Goal: Task Accomplishment & Management: Complete application form

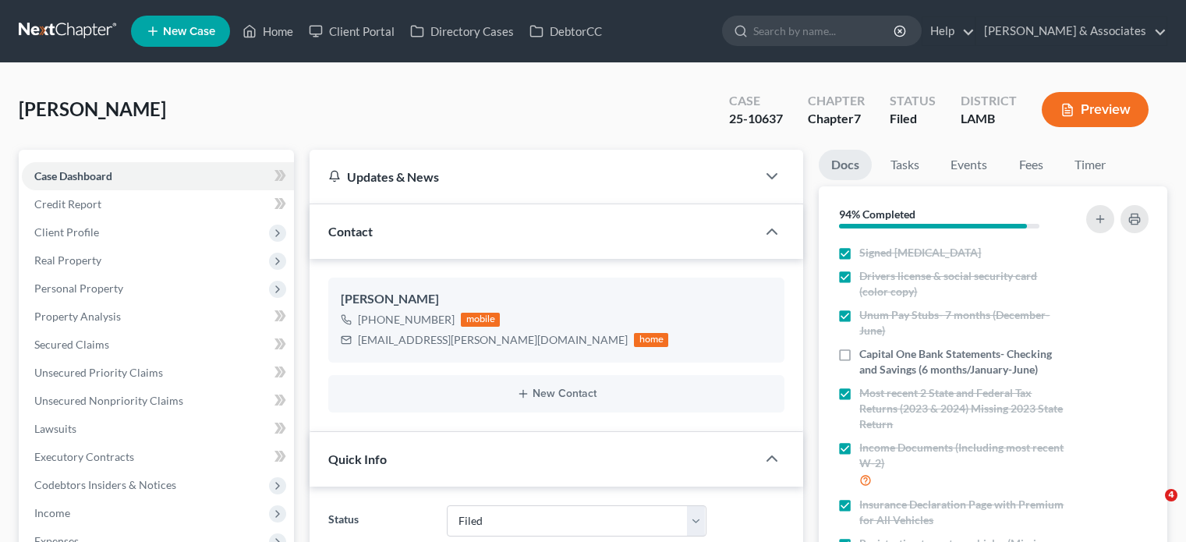
select select "8"
select select "0"
click at [271, 27] on link "Home" at bounding box center [268, 31] width 66 height 28
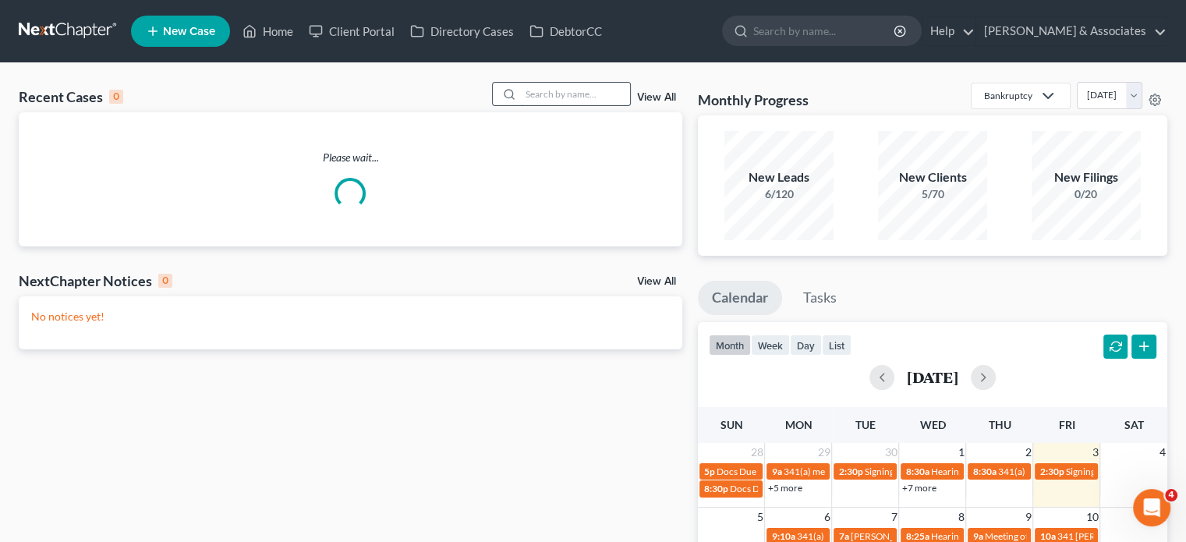
click at [561, 94] on input "search" at bounding box center [575, 94] width 109 height 23
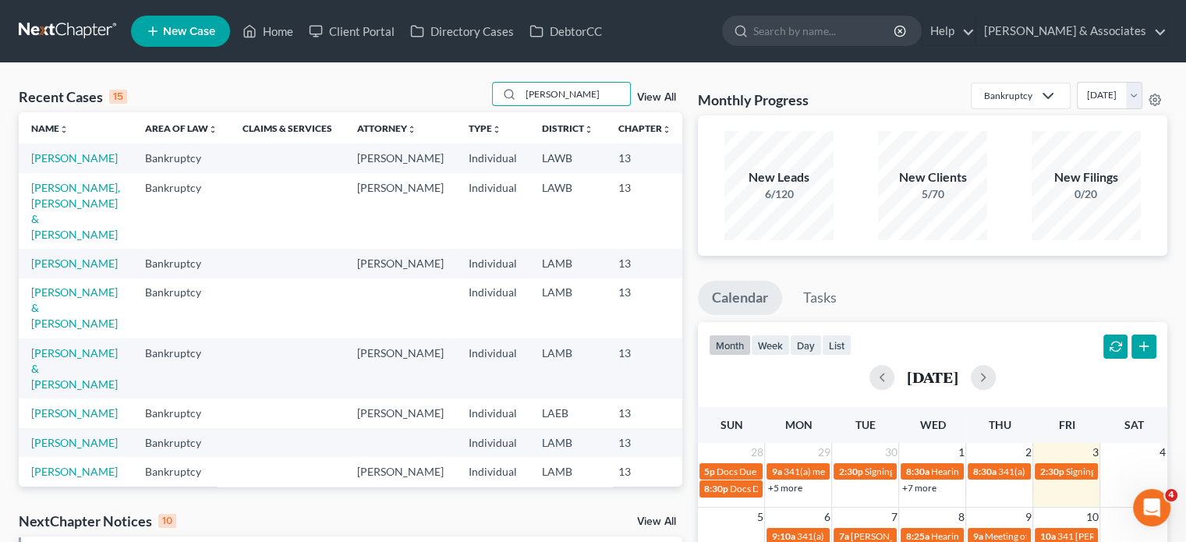
type input "[PERSON_NAME]"
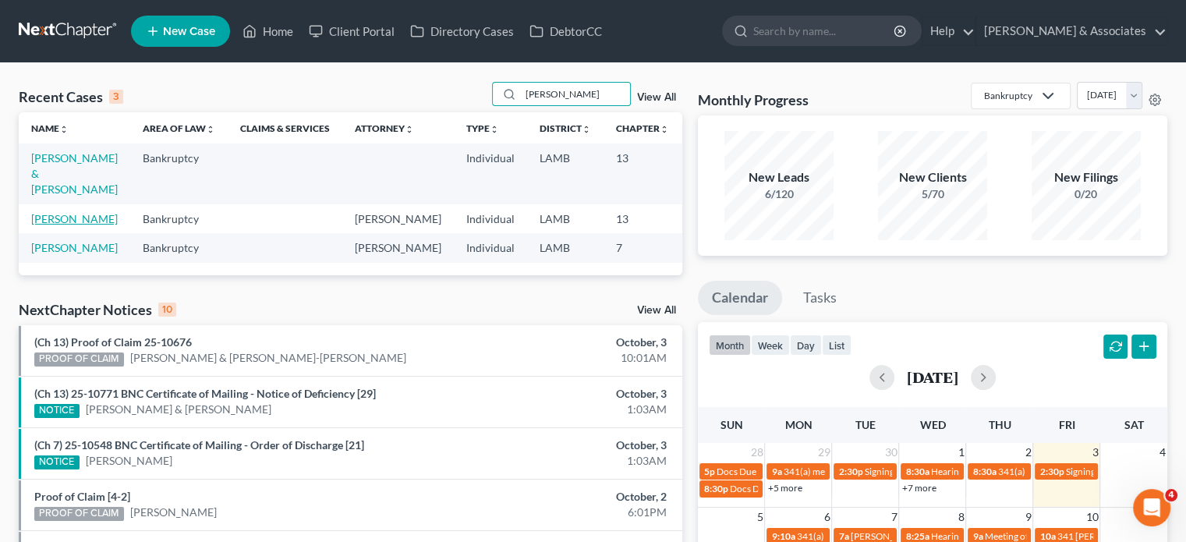
click at [48, 225] on link "[PERSON_NAME]" at bounding box center [74, 218] width 87 height 13
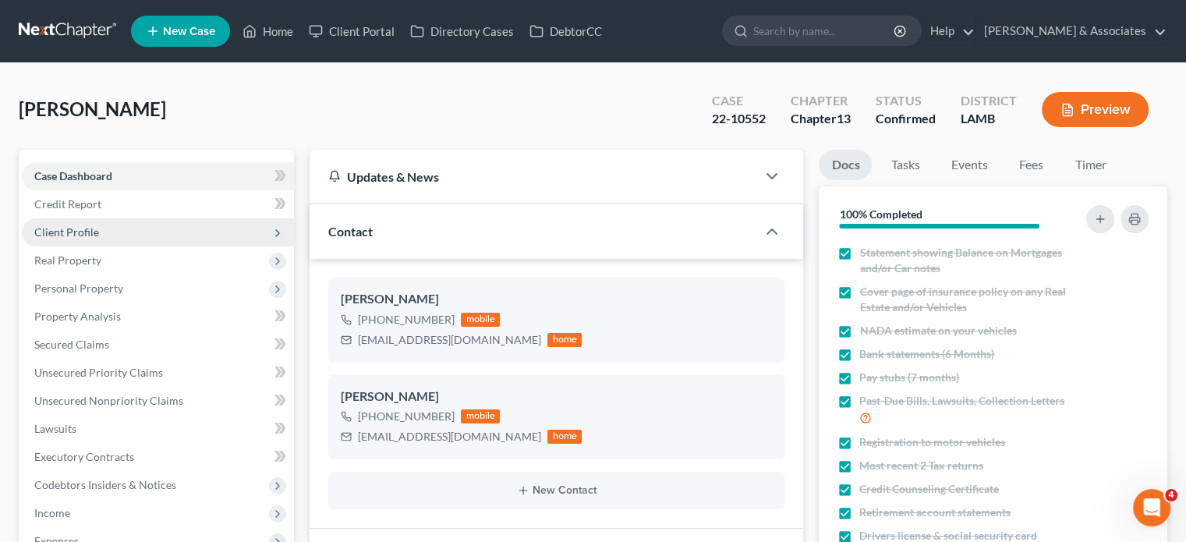
click at [119, 243] on span "Client Profile" at bounding box center [158, 232] width 272 height 28
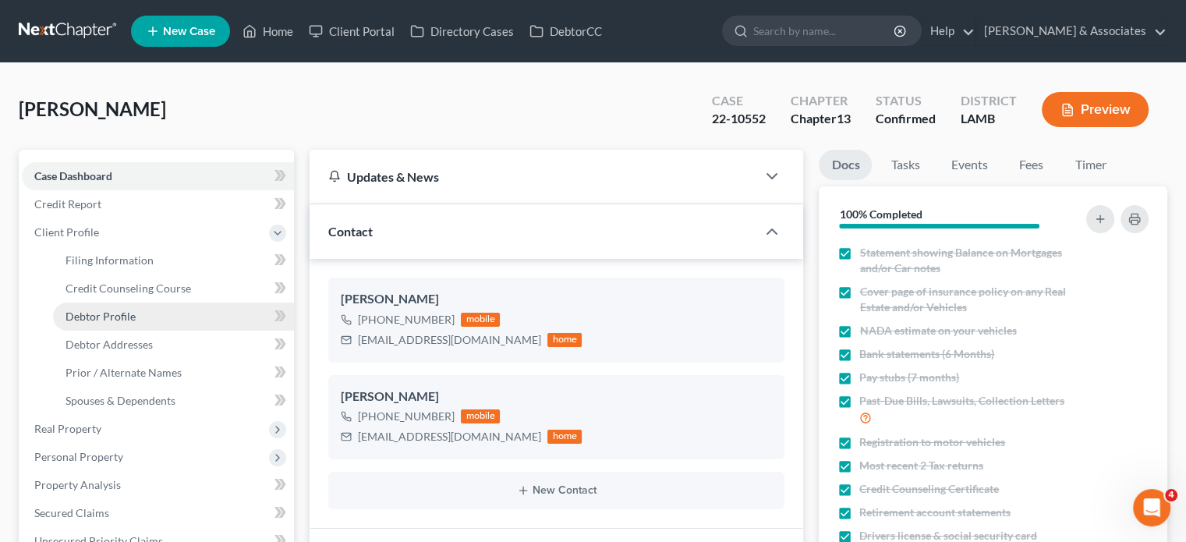
click at [196, 307] on link "Debtor Profile" at bounding box center [173, 317] width 241 height 28
select select "1"
select select "2"
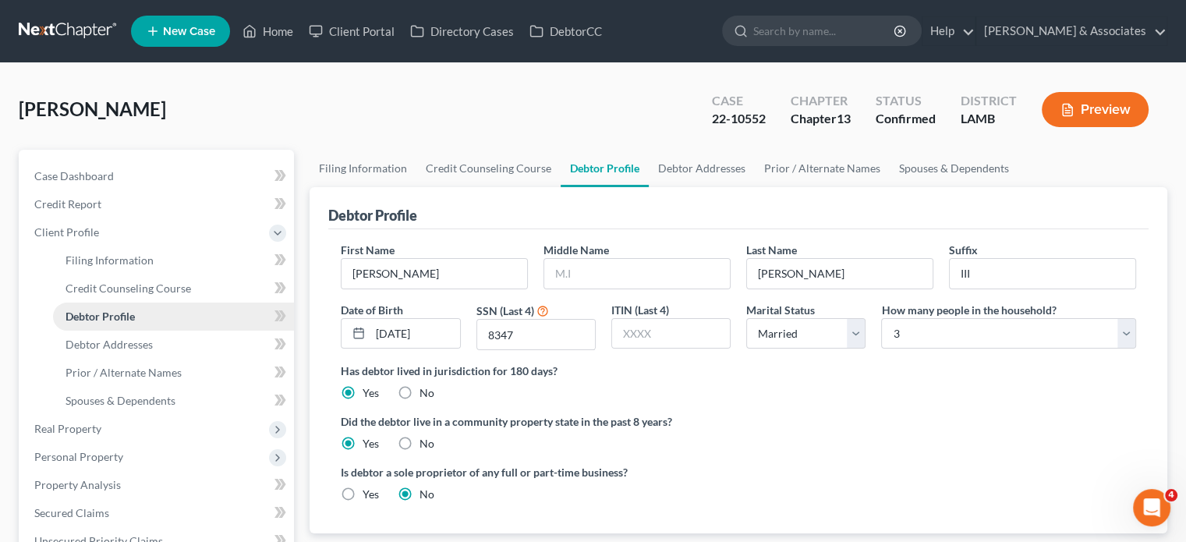
radio input "true"
click at [109, 177] on span "Case Dashboard" at bounding box center [74, 175] width 80 height 13
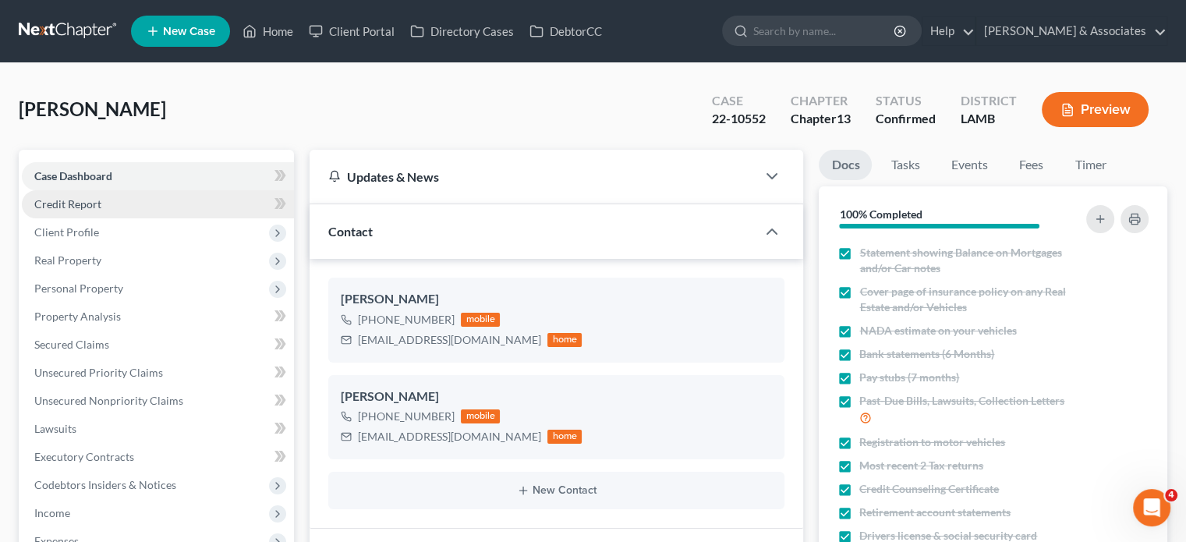
scroll to position [3850, 0]
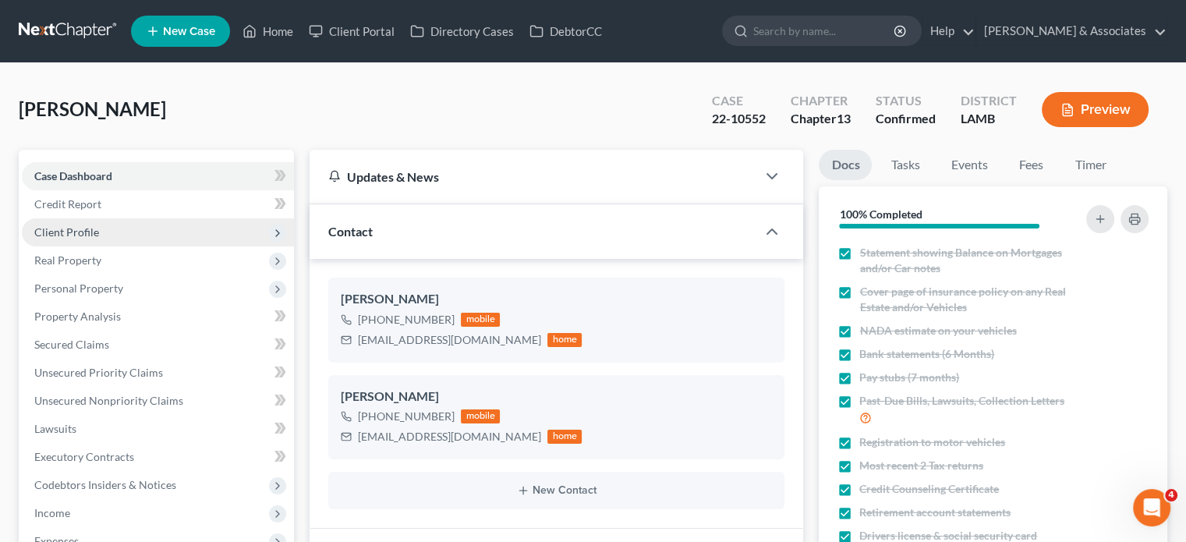
click at [100, 230] on span "Client Profile" at bounding box center [158, 232] width 272 height 28
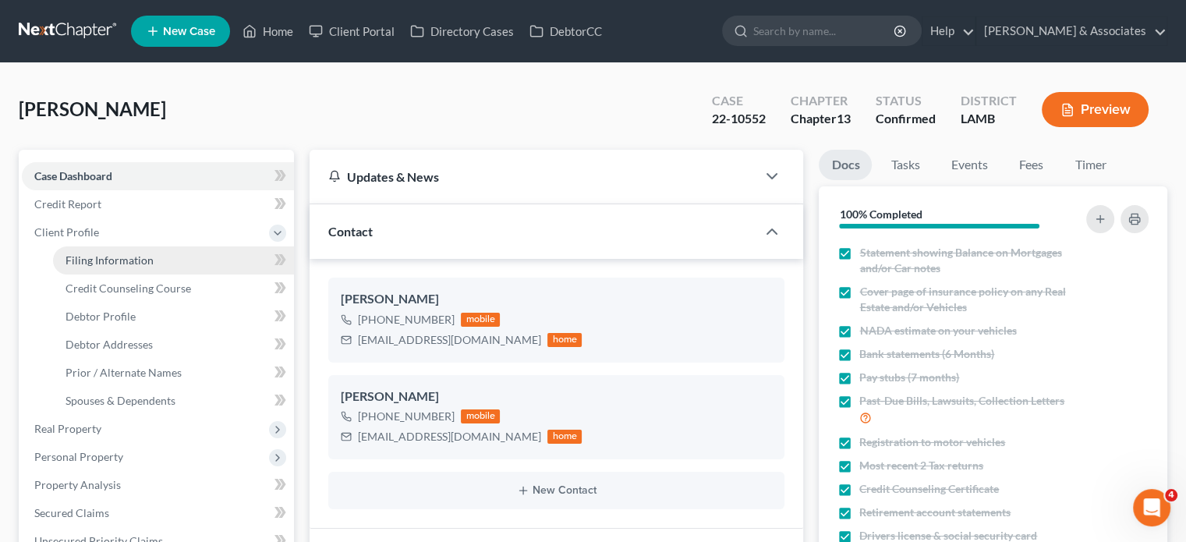
click at [179, 265] on link "Filing Information" at bounding box center [173, 261] width 241 height 28
select select "1"
select select "0"
select select "3"
select select "19"
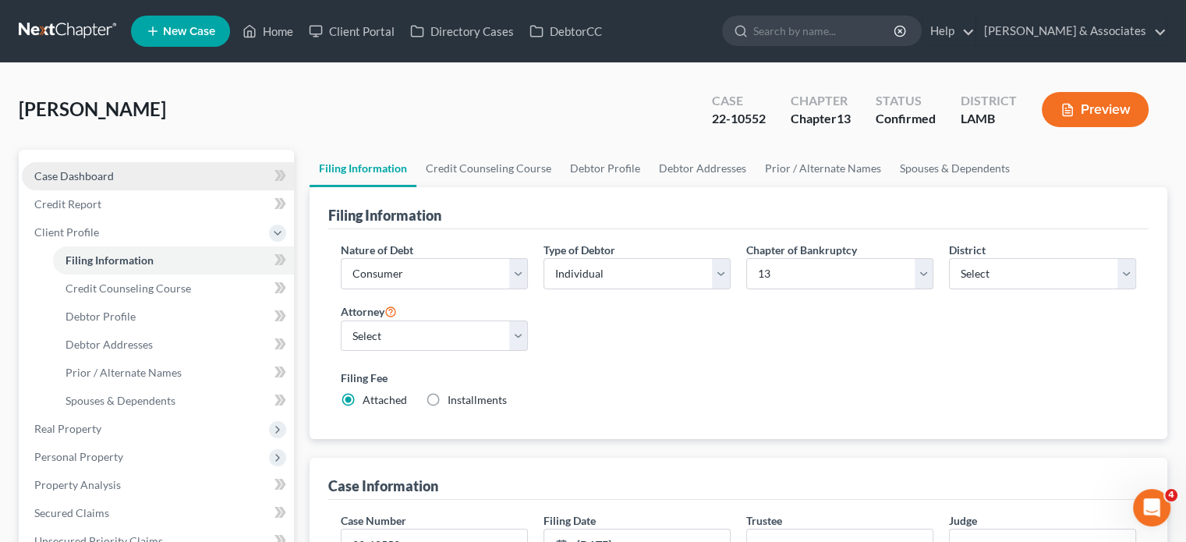
click at [146, 173] on link "Case Dashboard" at bounding box center [158, 176] width 272 height 28
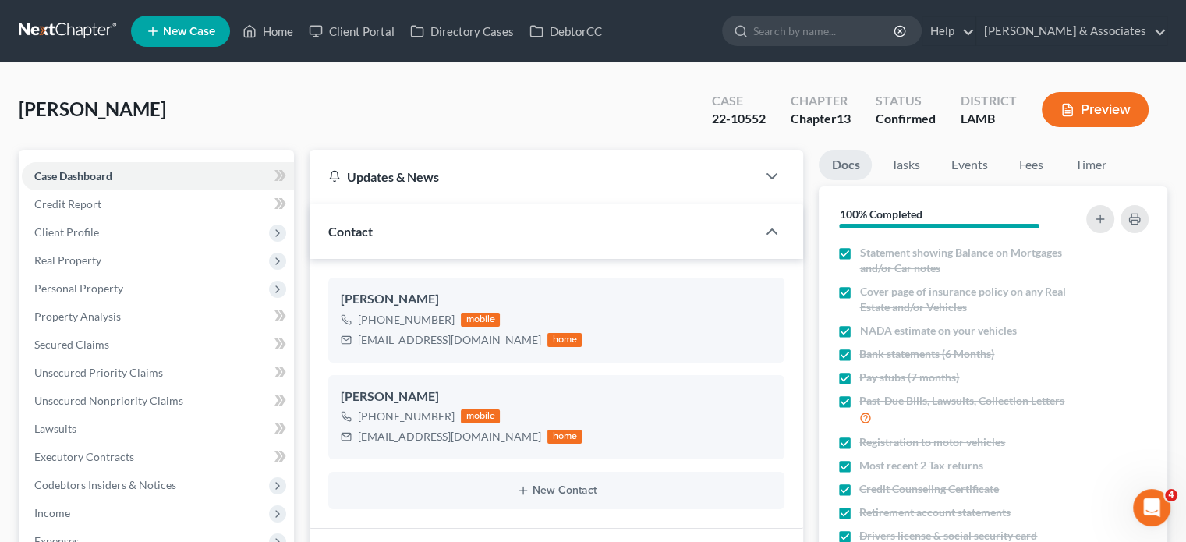
scroll to position [5563, 0]
click at [282, 39] on link "Home" at bounding box center [268, 31] width 66 height 28
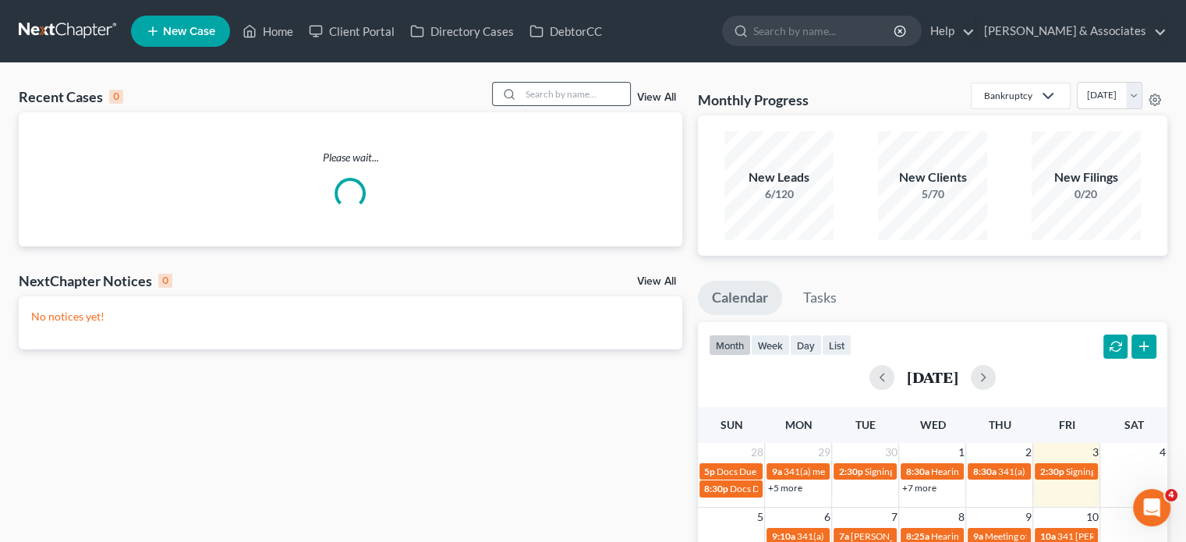
click at [561, 89] on input "search" at bounding box center [575, 94] width 109 height 23
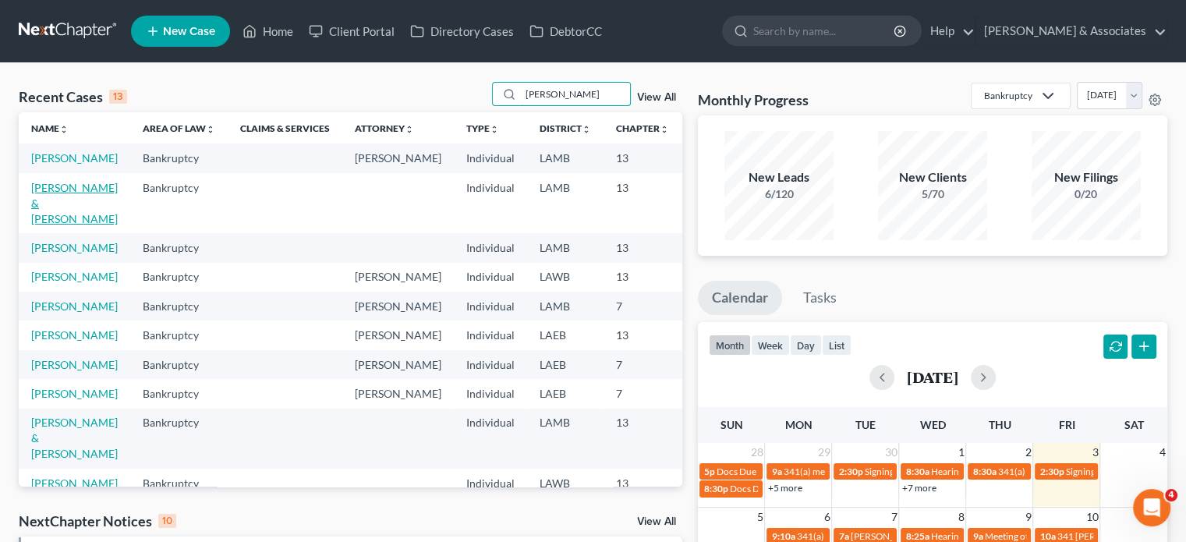
type input "[PERSON_NAME]"
click at [50, 225] on link "[PERSON_NAME] & [PERSON_NAME]" at bounding box center [74, 203] width 87 height 44
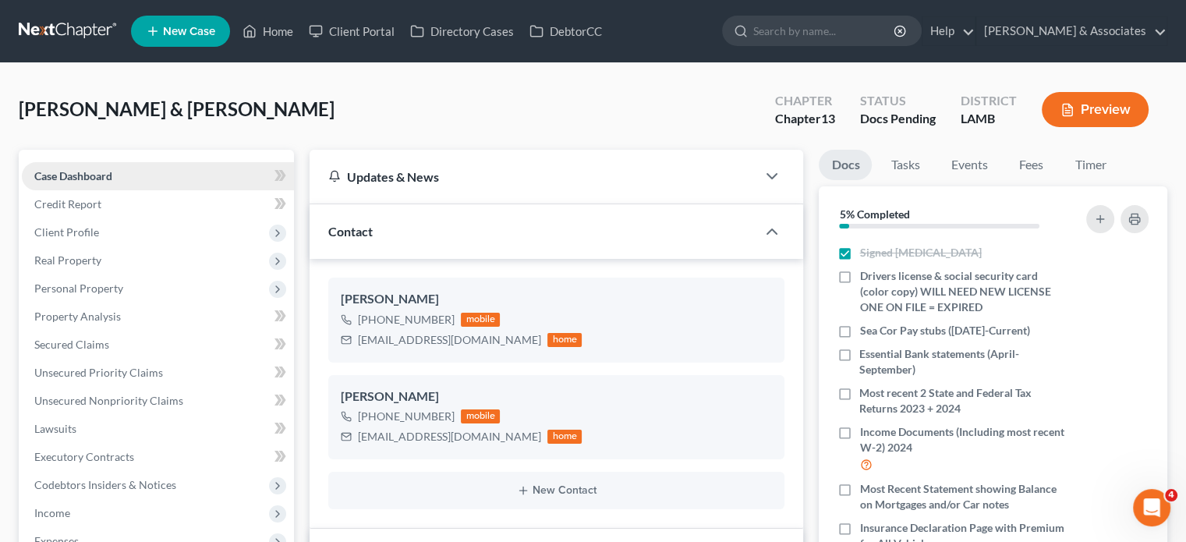
click at [115, 178] on link "Case Dashboard" at bounding box center [158, 176] width 272 height 28
click at [106, 231] on span "Client Profile" at bounding box center [158, 232] width 272 height 28
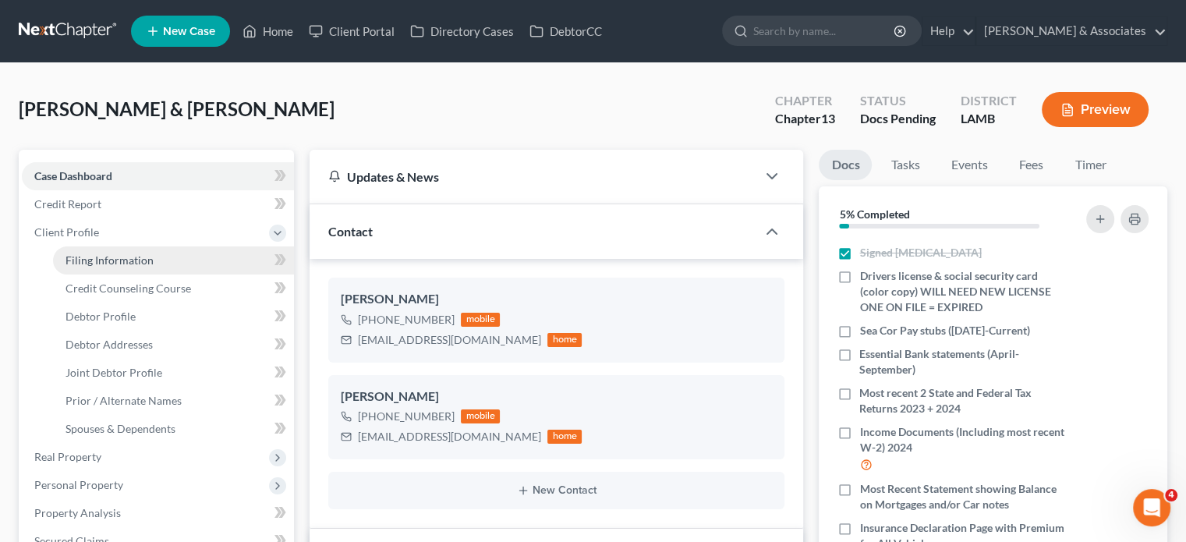
click at [173, 262] on link "Filing Information" at bounding box center [173, 261] width 241 height 28
select select "1"
select select "3"
select select "35"
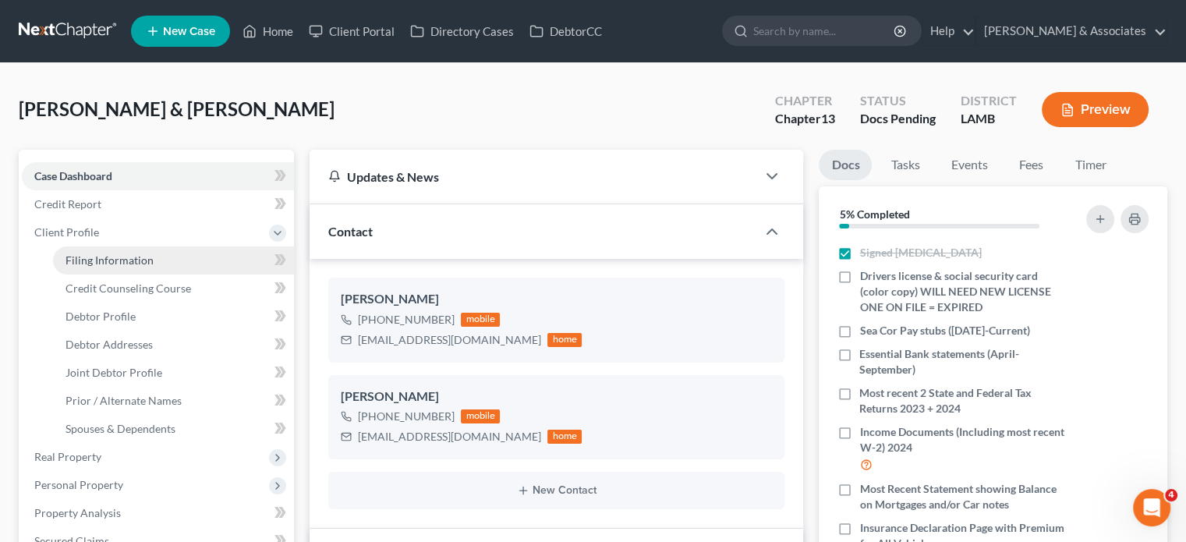
select select "19"
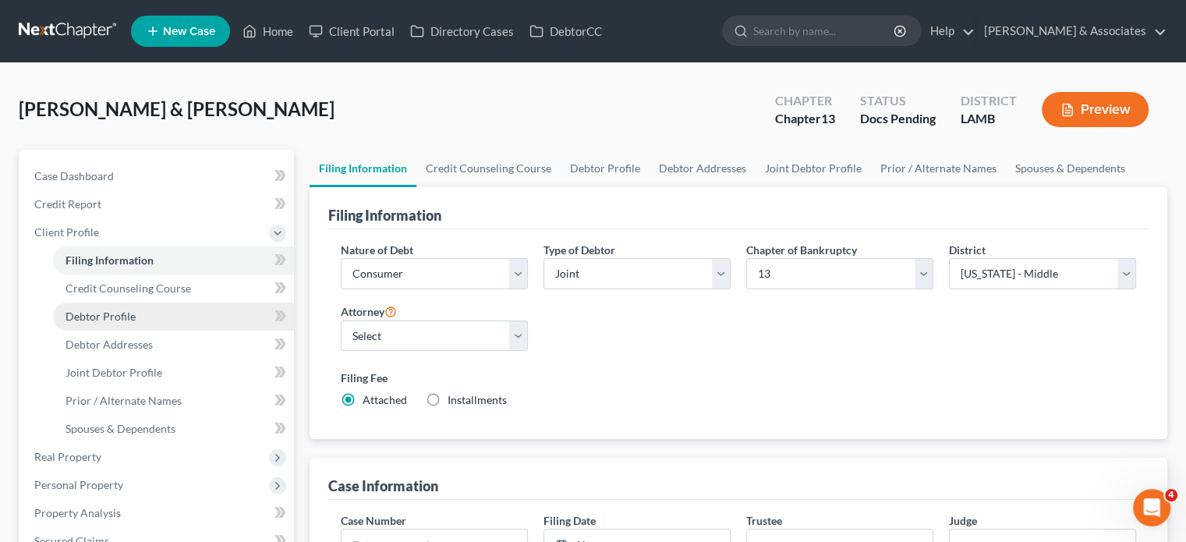
click at [145, 316] on link "Debtor Profile" at bounding box center [173, 317] width 241 height 28
select select "1"
select select "0"
